Goal: Use online tool/utility: Utilize a website feature to perform a specific function

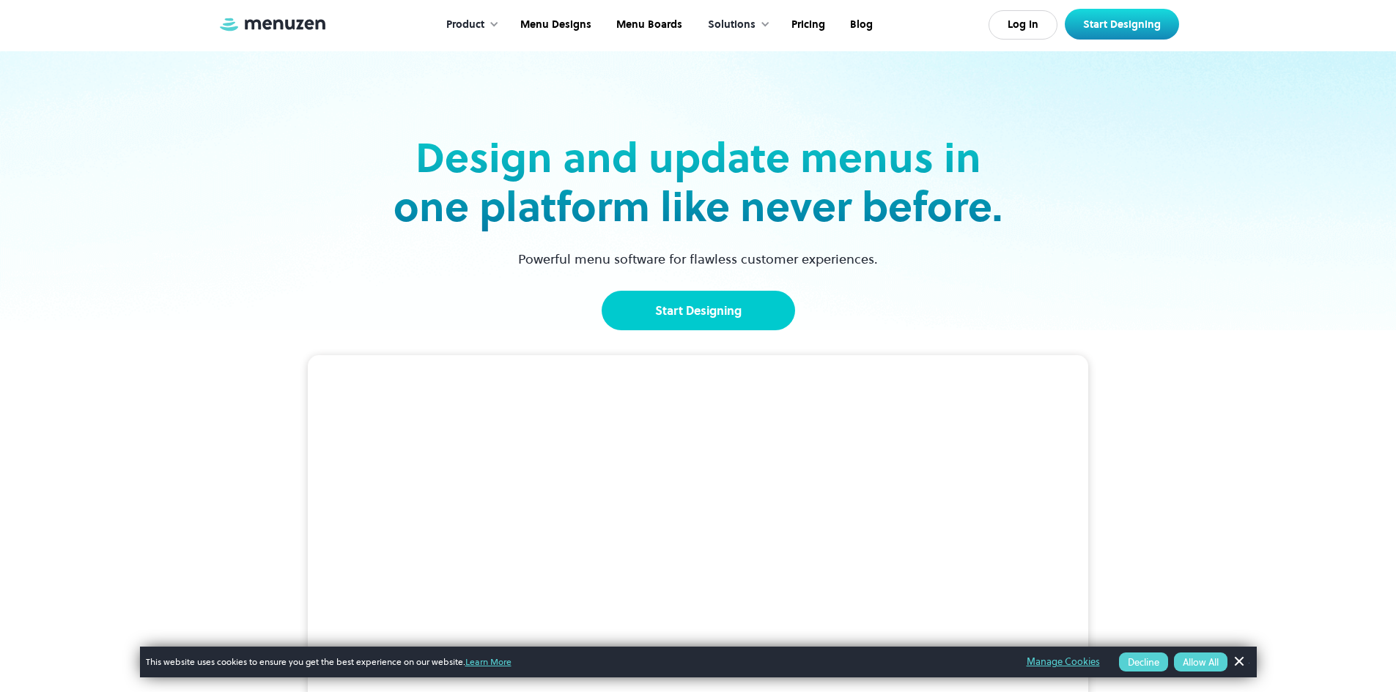
click at [713, 306] on link "Start Designing" at bounding box center [697, 311] width 193 height 40
